Goal: Task Accomplishment & Management: Use online tool/utility

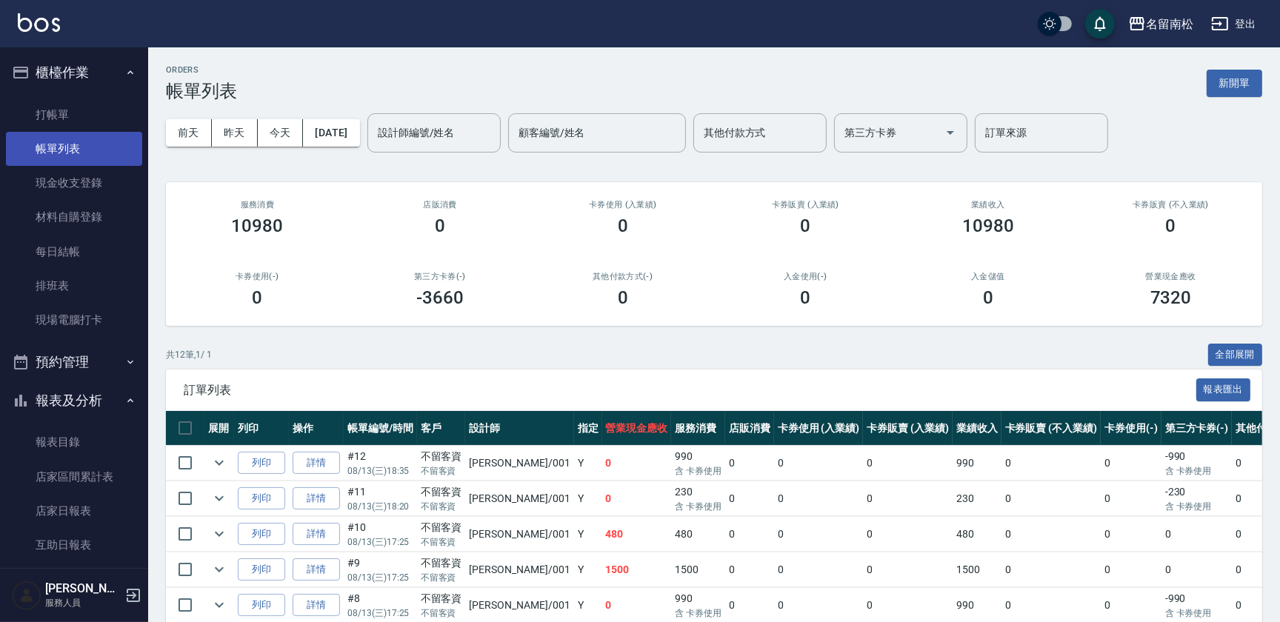
click at [118, 132] on link "帳單列表" at bounding box center [74, 149] width 136 height 34
click at [119, 120] on link "打帳單" at bounding box center [74, 115] width 136 height 34
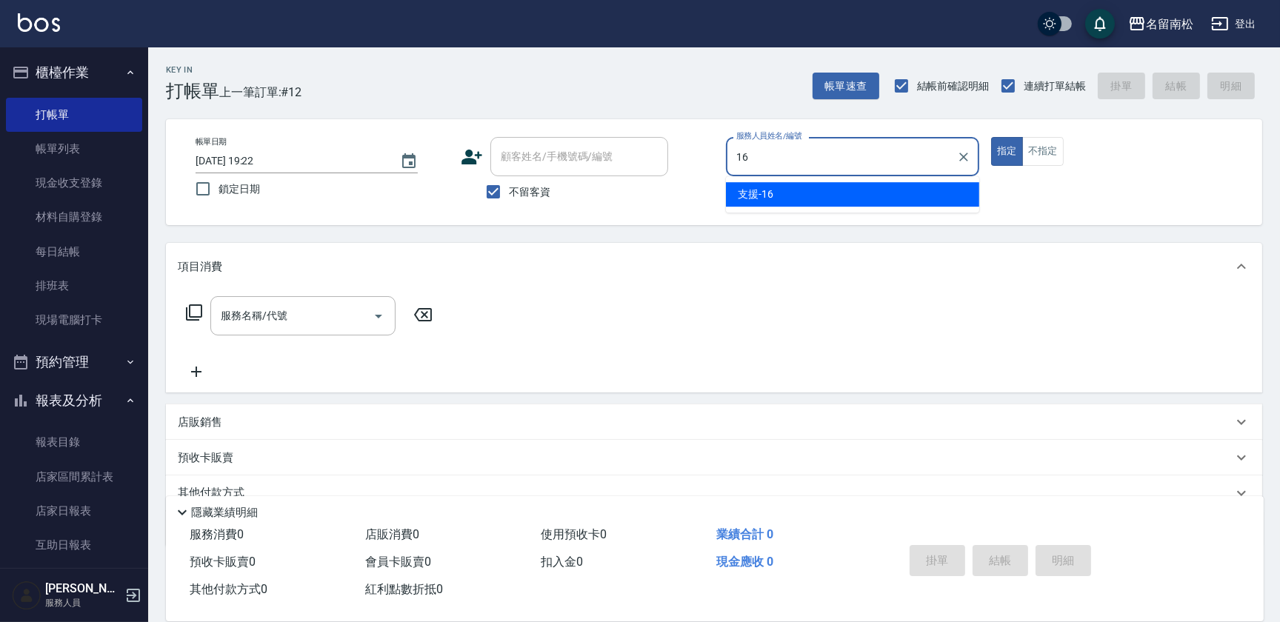
type input "支援-16"
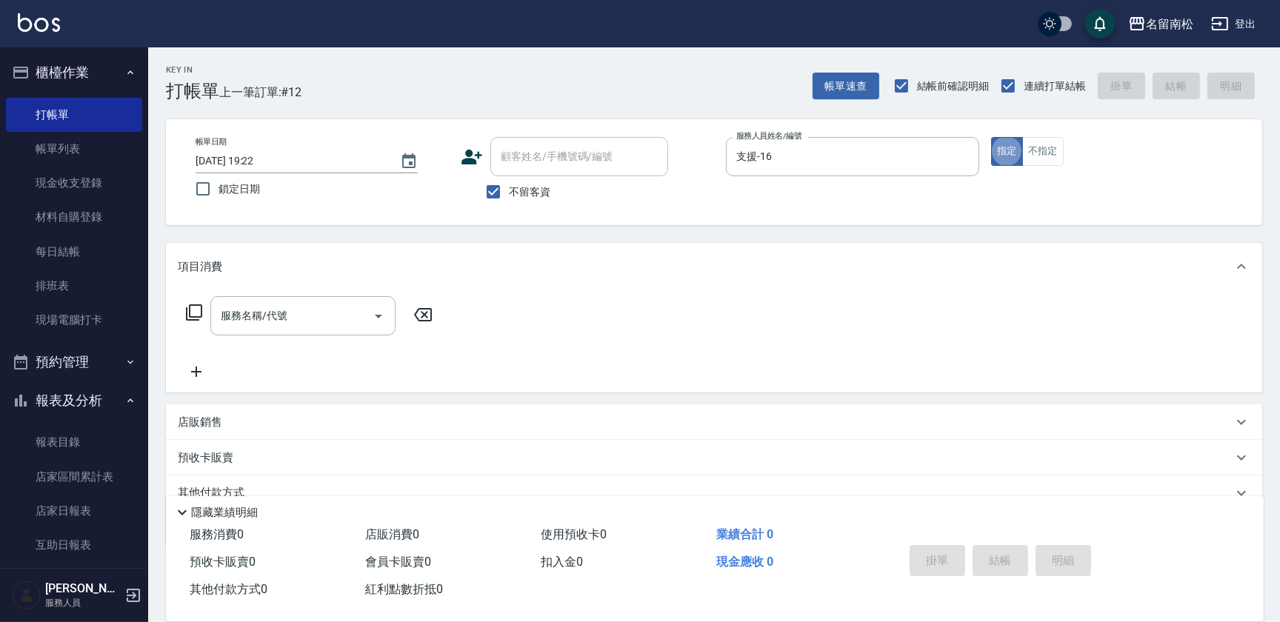
type button "true"
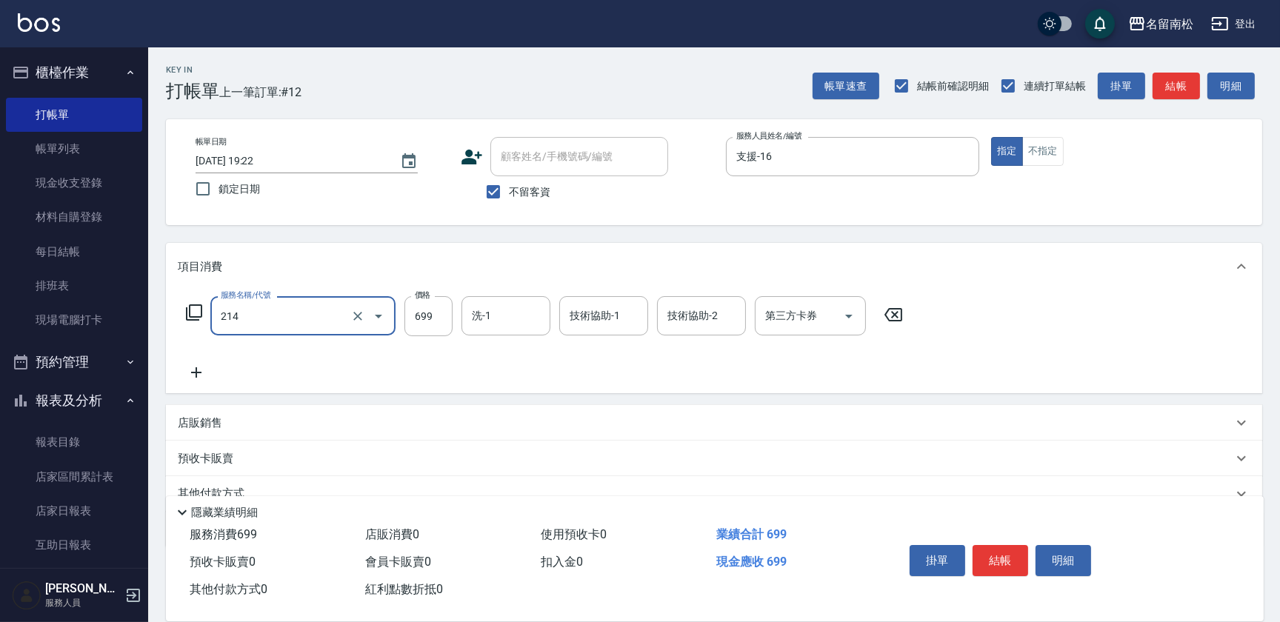
type input "滾珠洗髪699(214)"
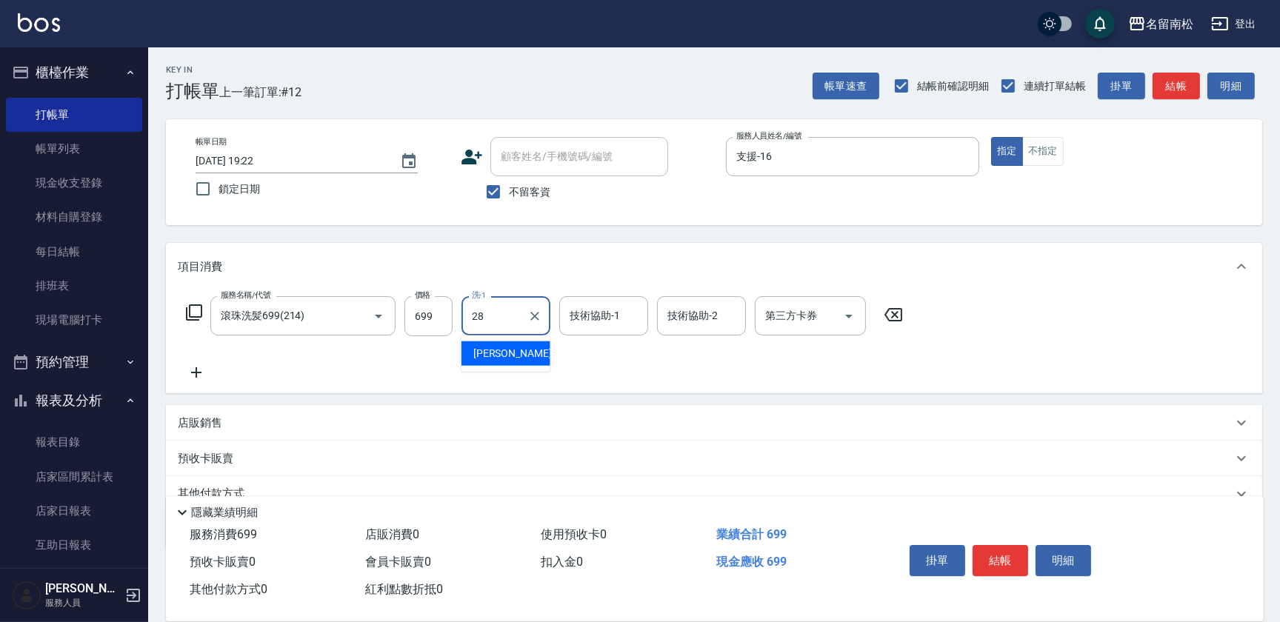
type input "[PERSON_NAME]-28"
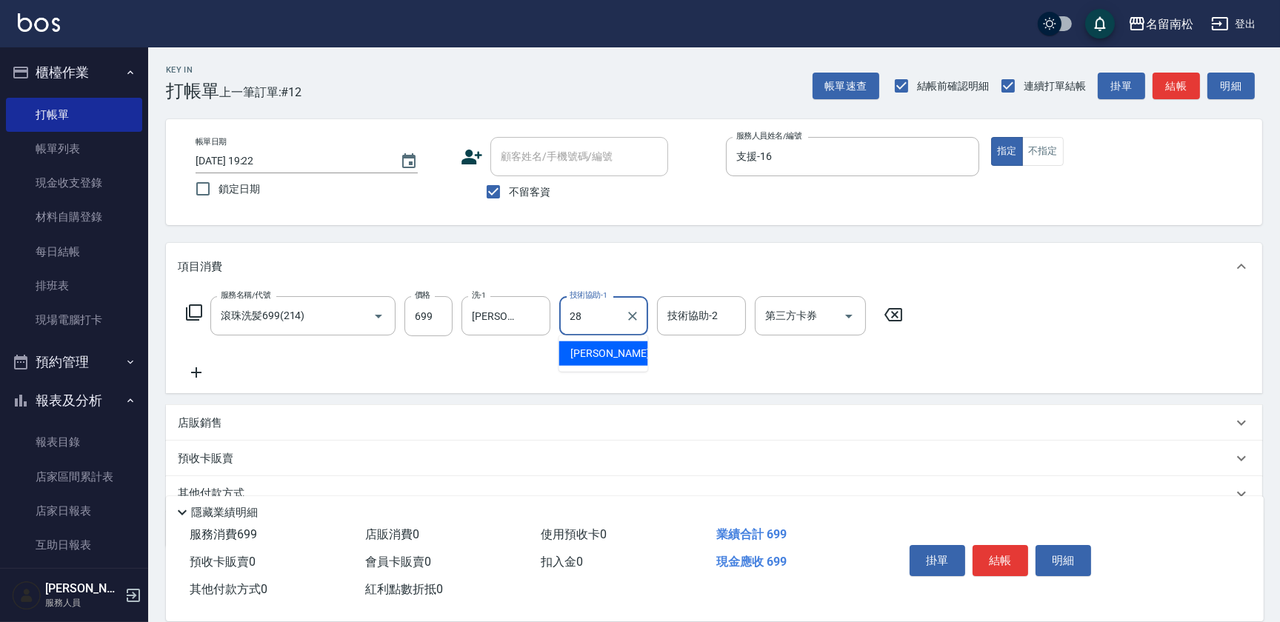
type input "[PERSON_NAME]-28"
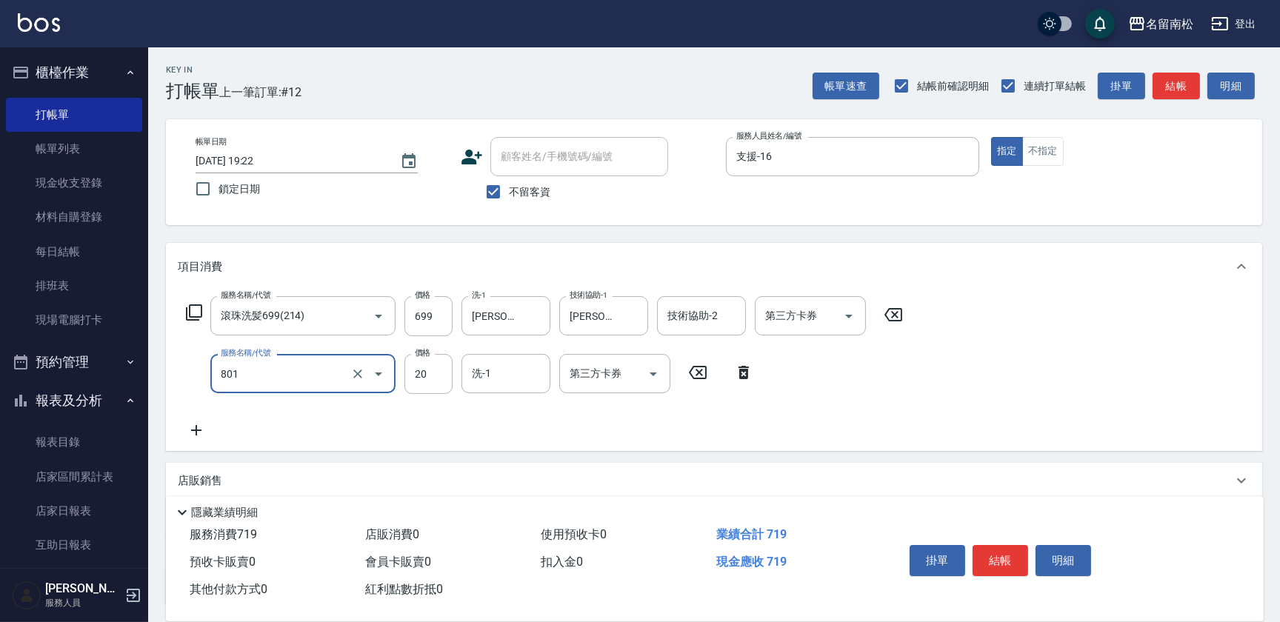
type input "潤絲(801)"
type input "30"
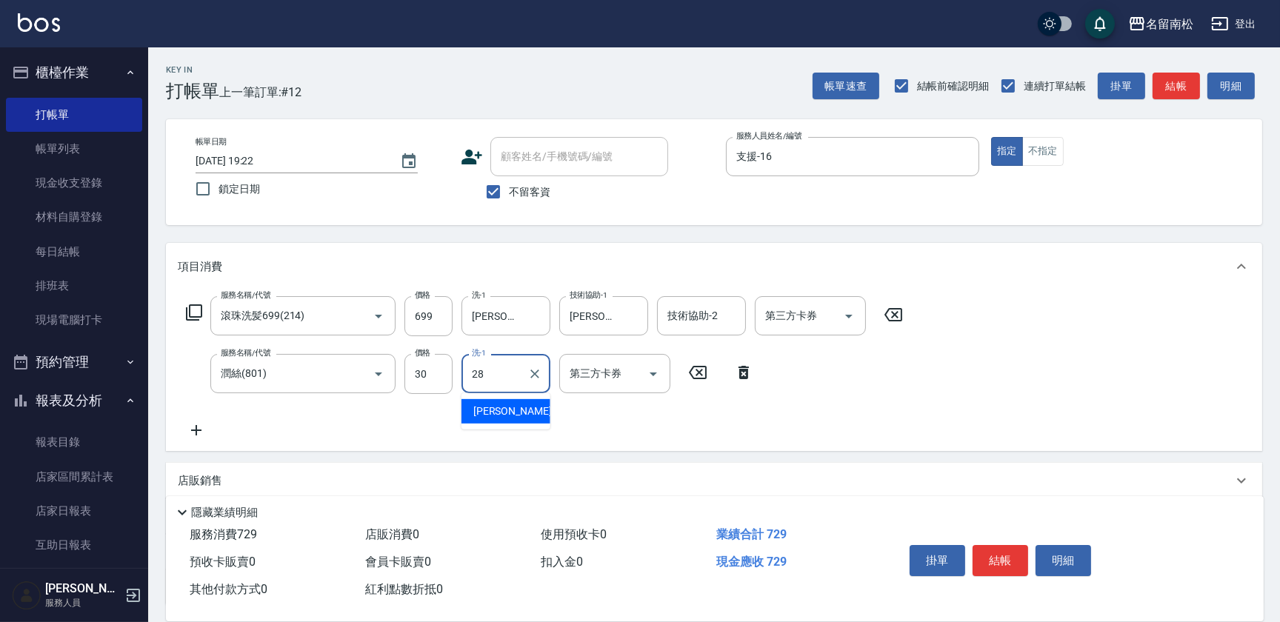
type input "[PERSON_NAME]-28"
click at [1038, 155] on button "不指定" at bounding box center [1043, 151] width 41 height 29
click at [1000, 548] on button "結帳" at bounding box center [1001, 560] width 56 height 31
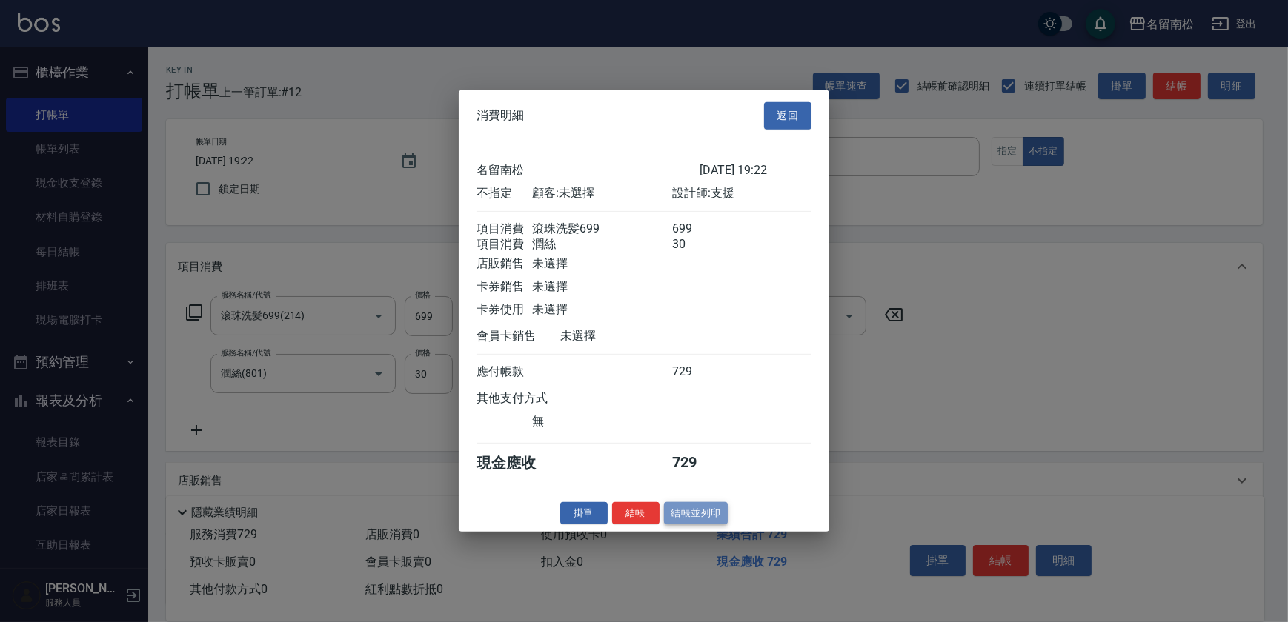
click at [681, 521] on button "結帳並列印" at bounding box center [696, 513] width 64 height 23
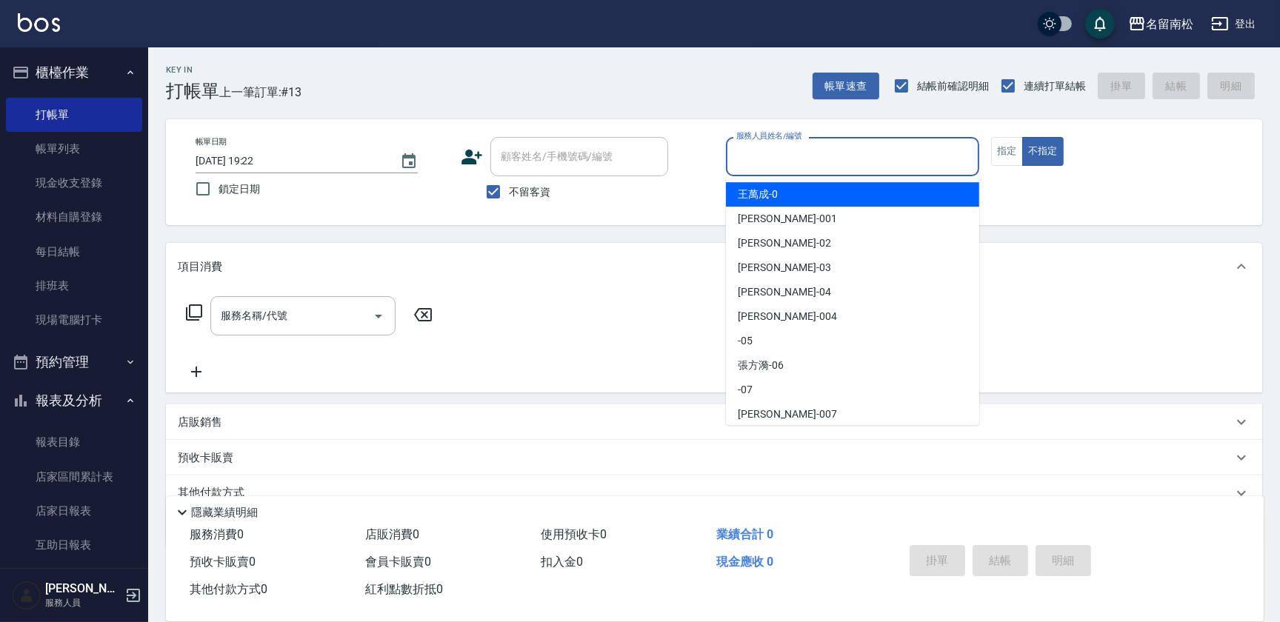
click at [830, 150] on input "服務人員姓名/編號" at bounding box center [853, 157] width 240 height 26
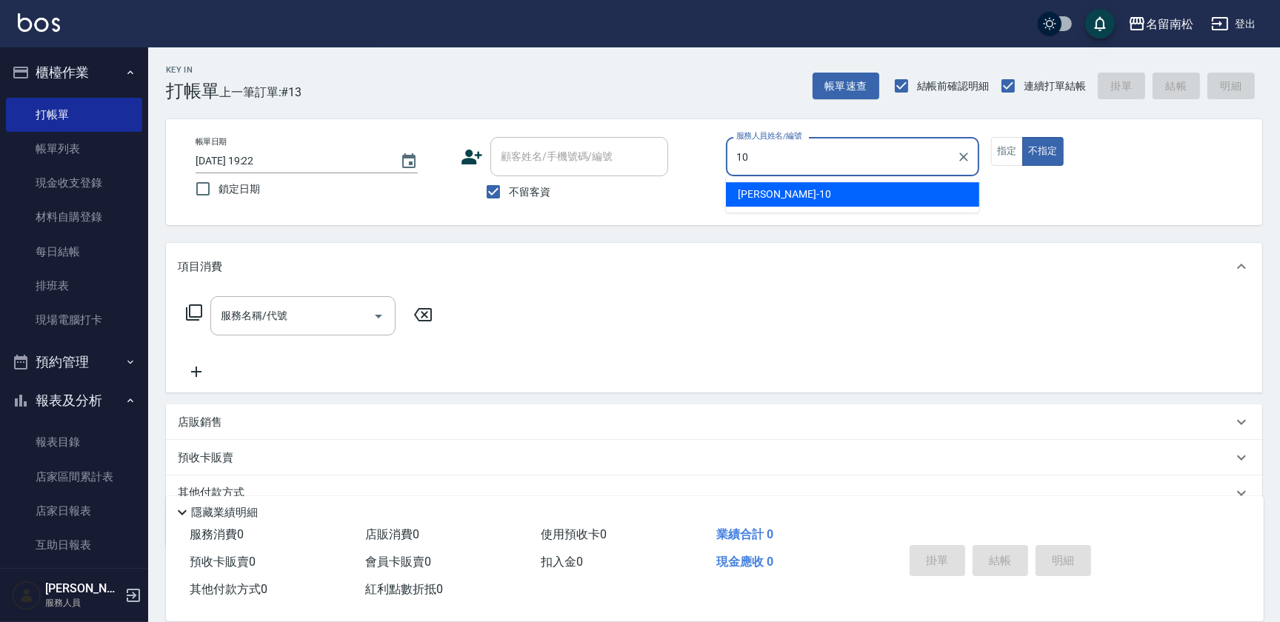
click at [845, 196] on div "[PERSON_NAME]-10" at bounding box center [852, 194] width 253 height 24
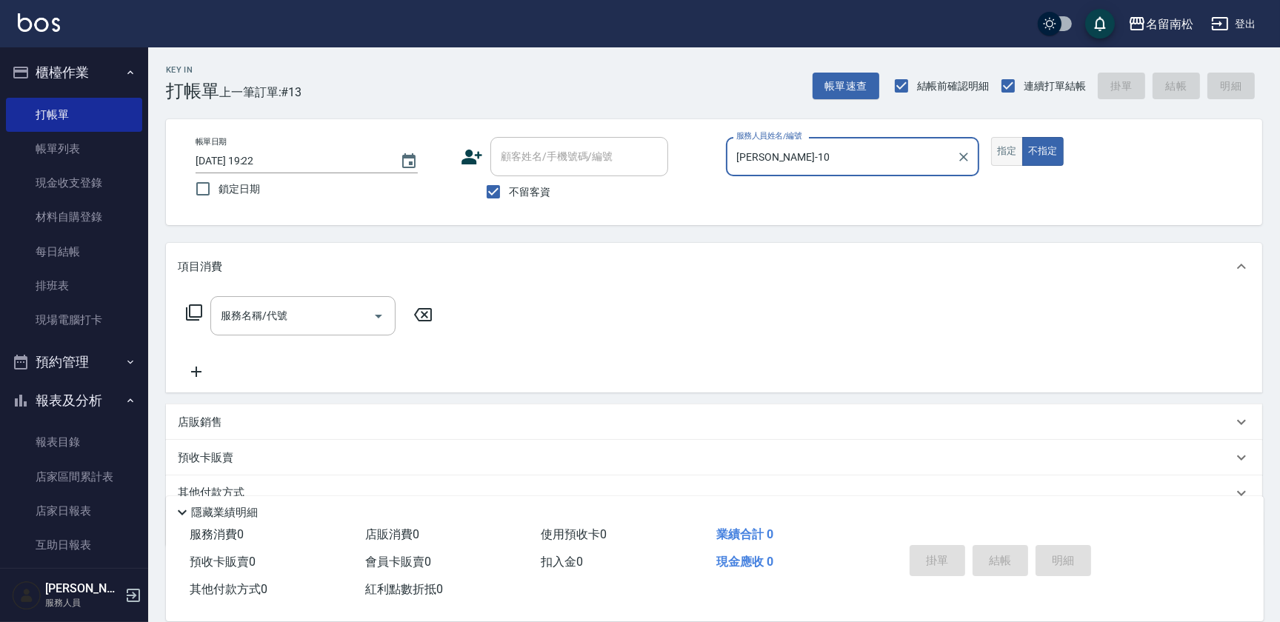
type input "[PERSON_NAME]-10"
click at [1009, 141] on button "指定" at bounding box center [1007, 151] width 32 height 29
click at [362, 323] on input "服務名稱/代號" at bounding box center [292, 316] width 150 height 26
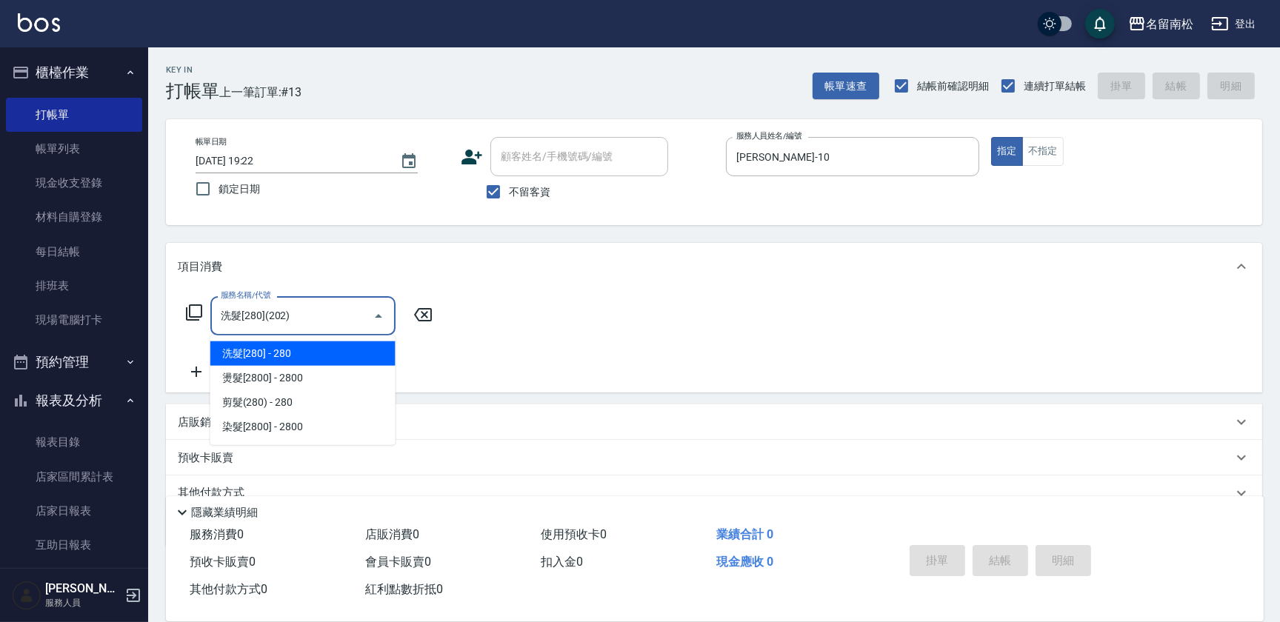
type input "洗髮[280](202)"
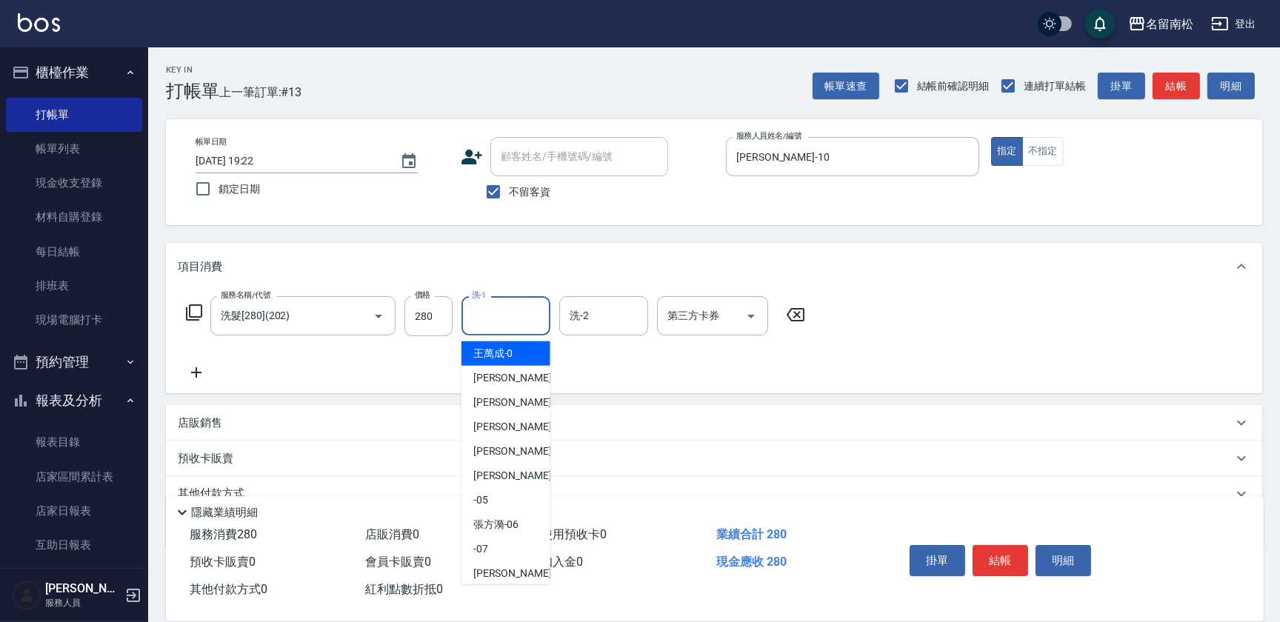
click at [499, 316] on input "洗-1" at bounding box center [506, 316] width 76 height 26
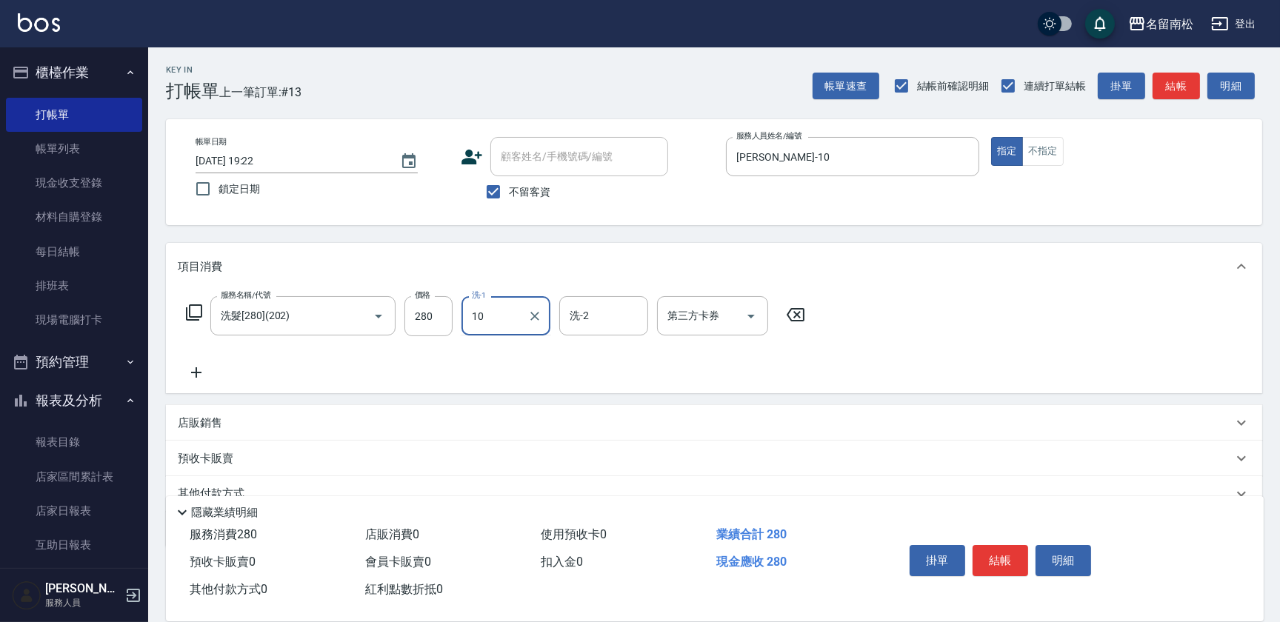
type input "[PERSON_NAME]-10"
click at [1006, 548] on button "結帳" at bounding box center [1001, 560] width 56 height 31
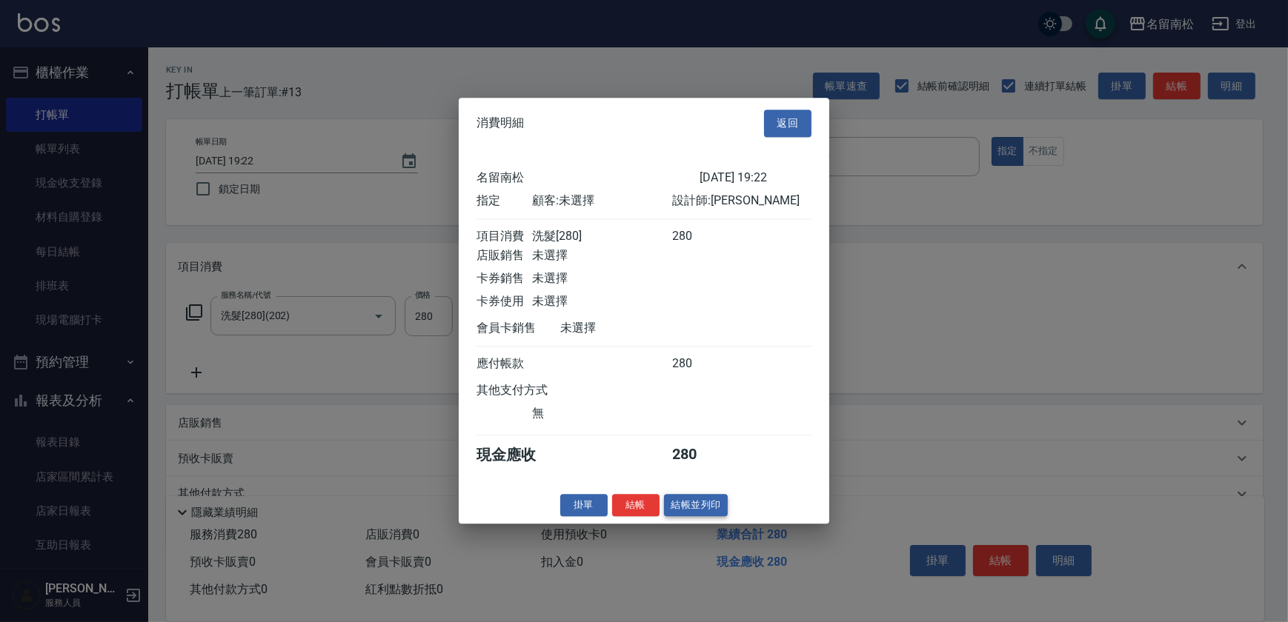
click at [703, 515] on button "結帳並列印" at bounding box center [696, 505] width 64 height 23
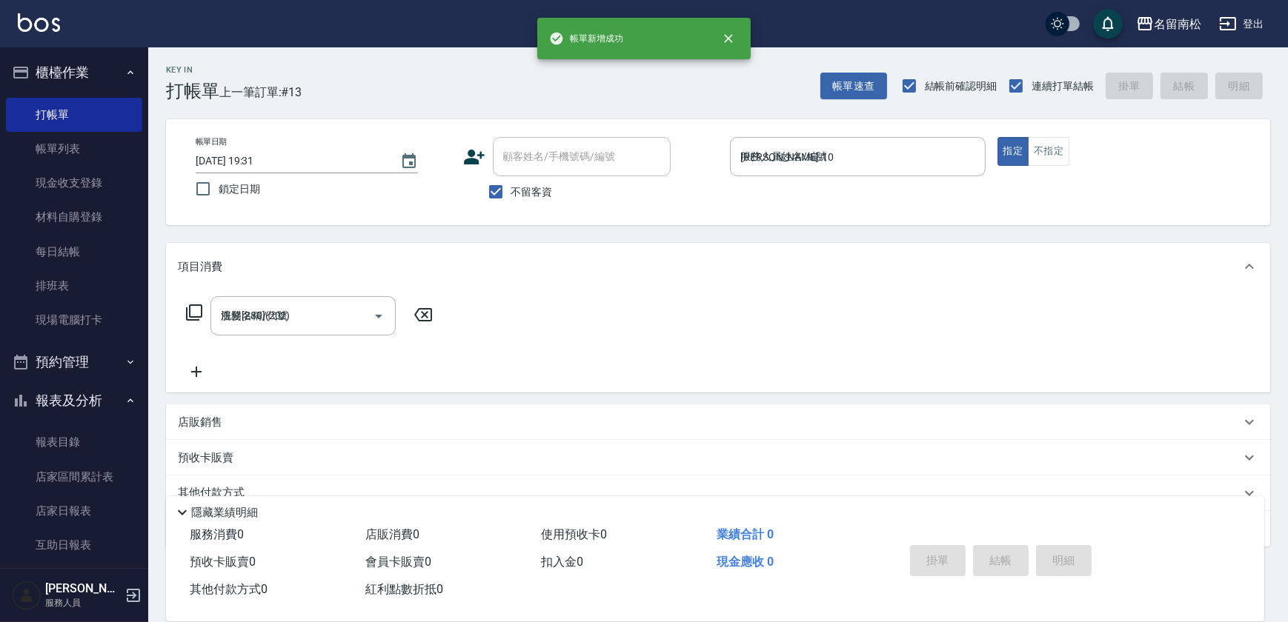
type input "[DATE] 19:31"
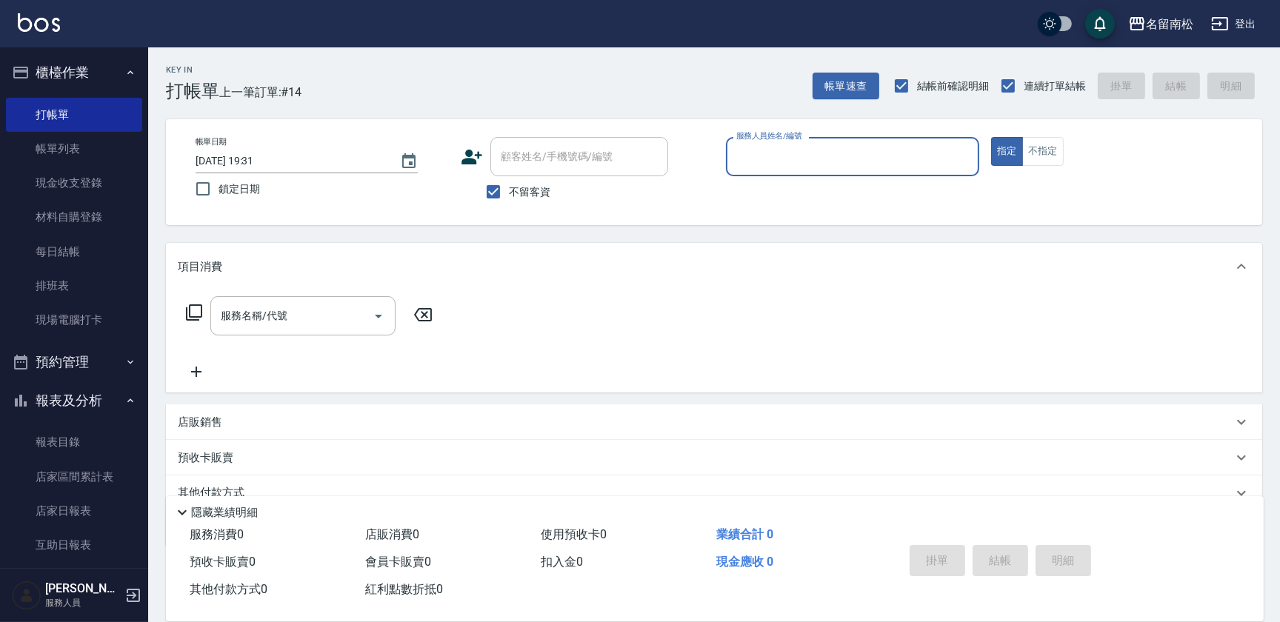
click at [130, 67] on button "櫃檯作業" at bounding box center [74, 72] width 136 height 39
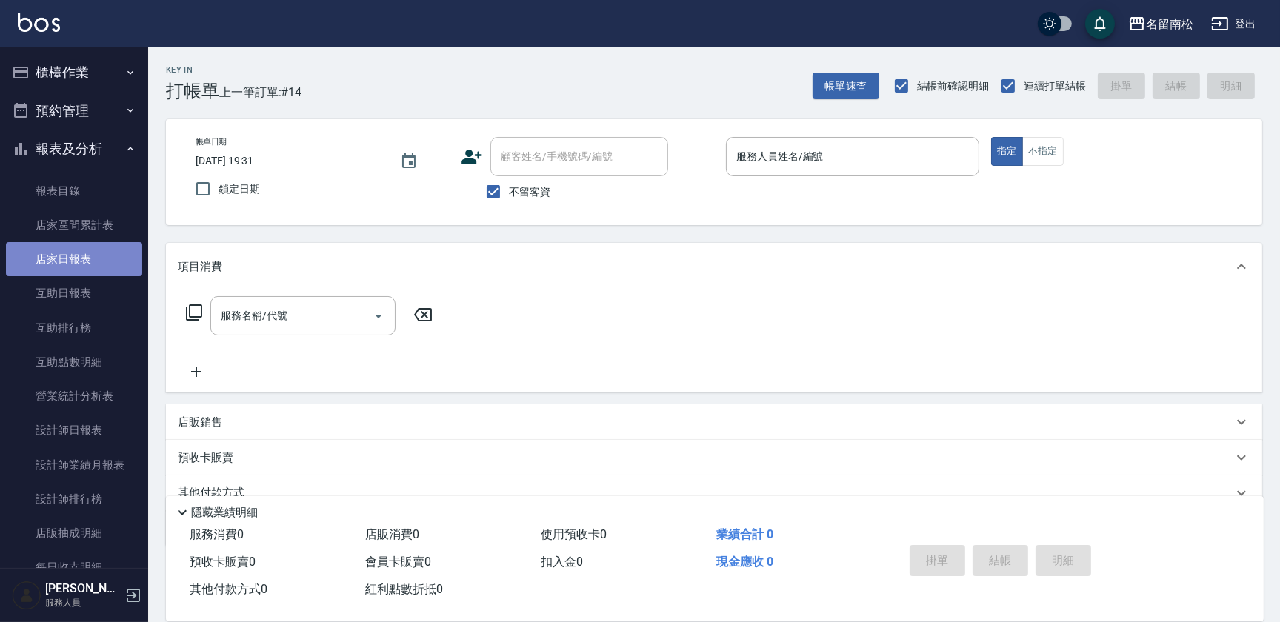
click at [90, 253] on link "店家日報表" at bounding box center [74, 259] width 136 height 34
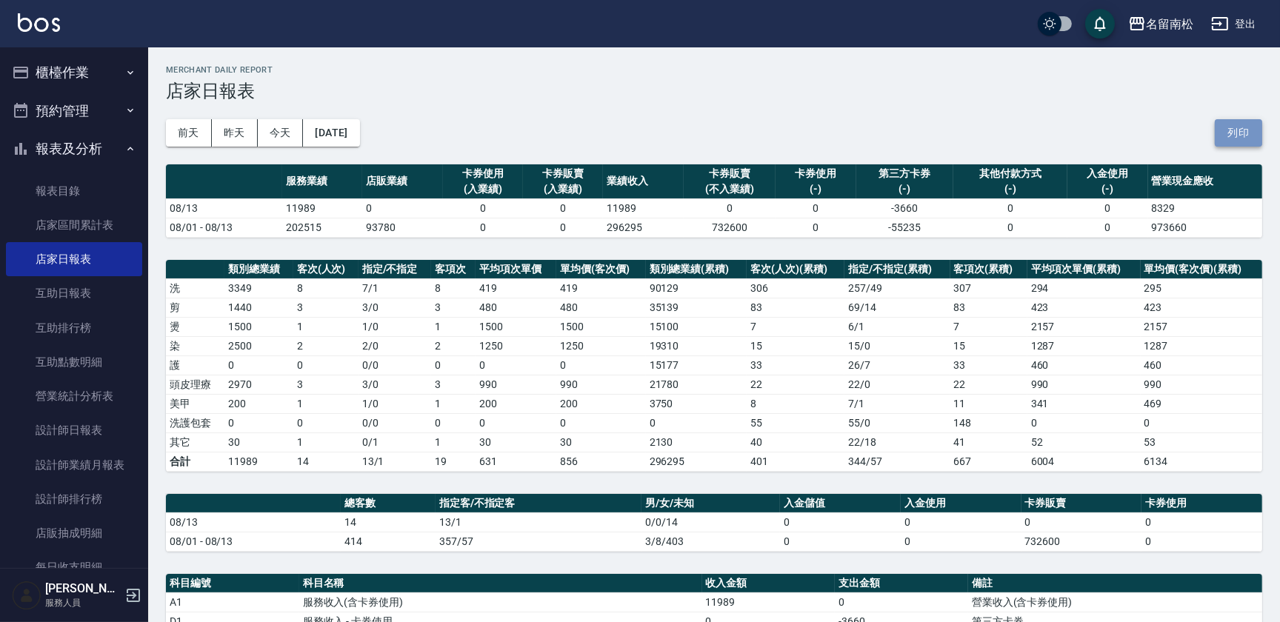
click at [1261, 137] on button "列印" at bounding box center [1238, 132] width 47 height 27
click at [64, 295] on link "互助日報表" at bounding box center [74, 293] width 136 height 34
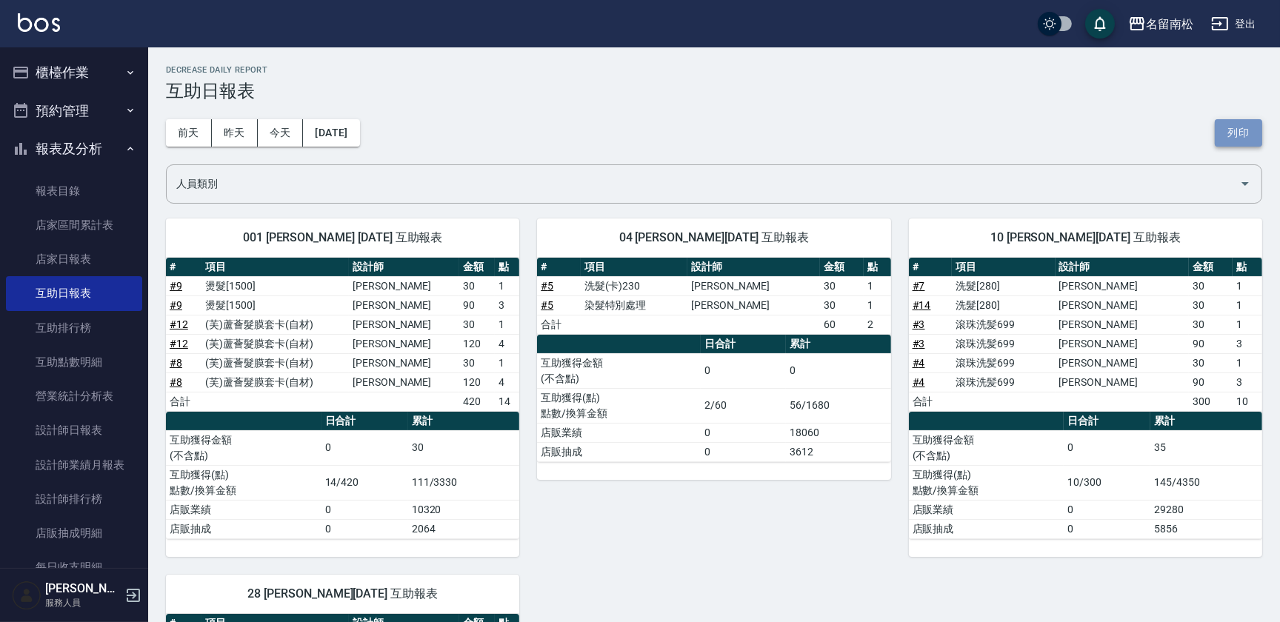
click at [1247, 139] on button "列印" at bounding box center [1238, 132] width 47 height 27
click at [90, 437] on link "設計師日報表" at bounding box center [74, 430] width 136 height 34
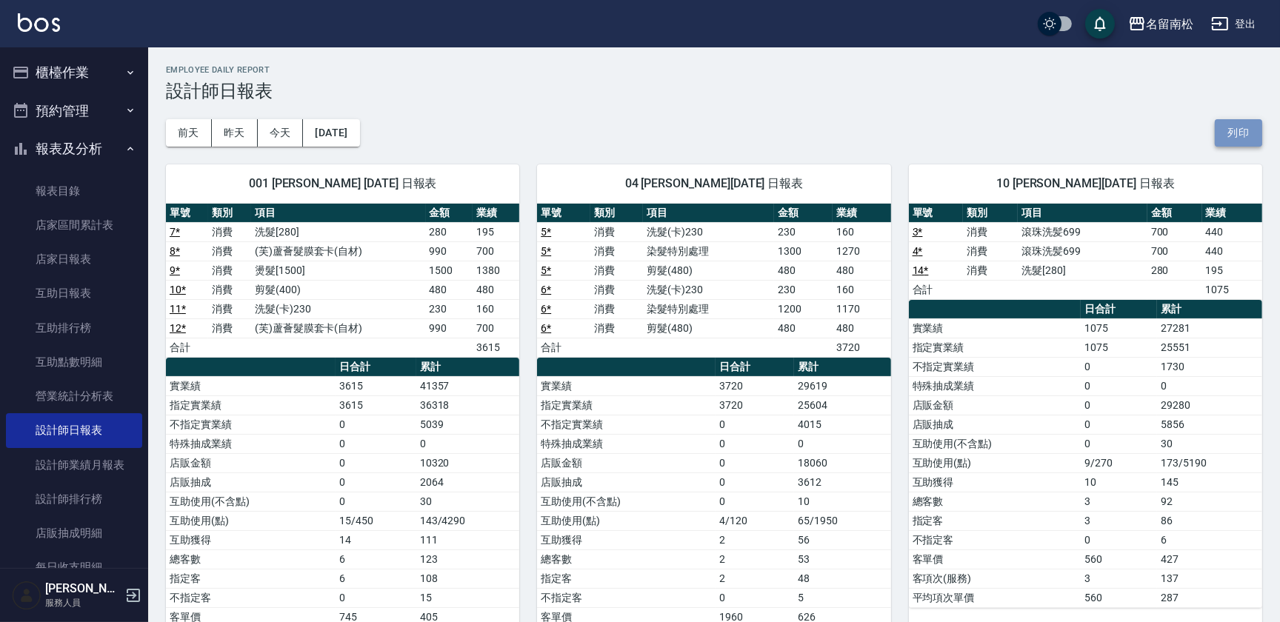
click at [1249, 125] on button "列印" at bounding box center [1238, 132] width 47 height 27
drag, startPoint x: 1245, startPoint y: 137, endPoint x: 94, endPoint y: 550, distance: 1222.6
click at [1245, 137] on button "列印" at bounding box center [1238, 132] width 47 height 27
